Goal: Find specific page/section: Find specific page/section

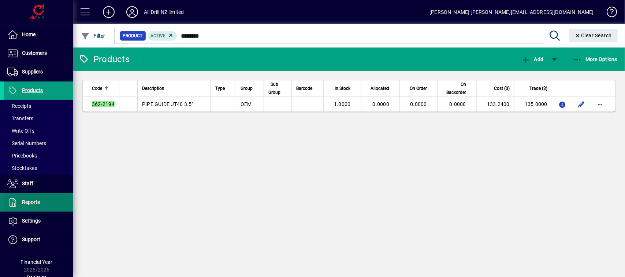
click at [34, 209] on span at bounding box center [39, 203] width 70 height 18
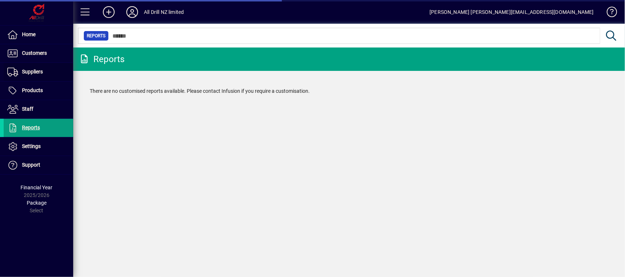
click at [50, 72] on span at bounding box center [39, 72] width 70 height 18
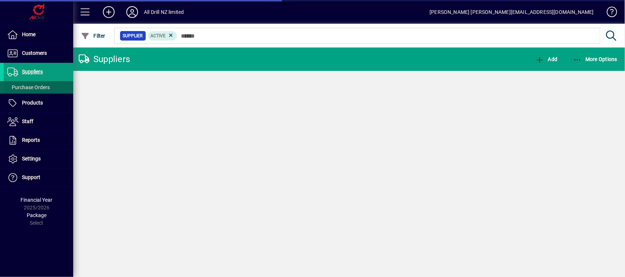
click at [49, 86] on span "Purchase Orders" at bounding box center [27, 88] width 46 height 8
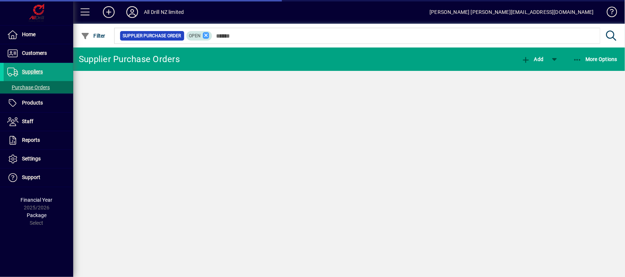
click at [203, 35] on icon at bounding box center [206, 35] width 7 height 7
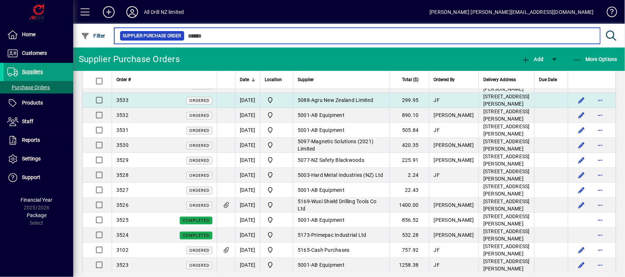
scroll to position [46, 0]
